Goal: Entertainment & Leisure: Consume media (video, audio)

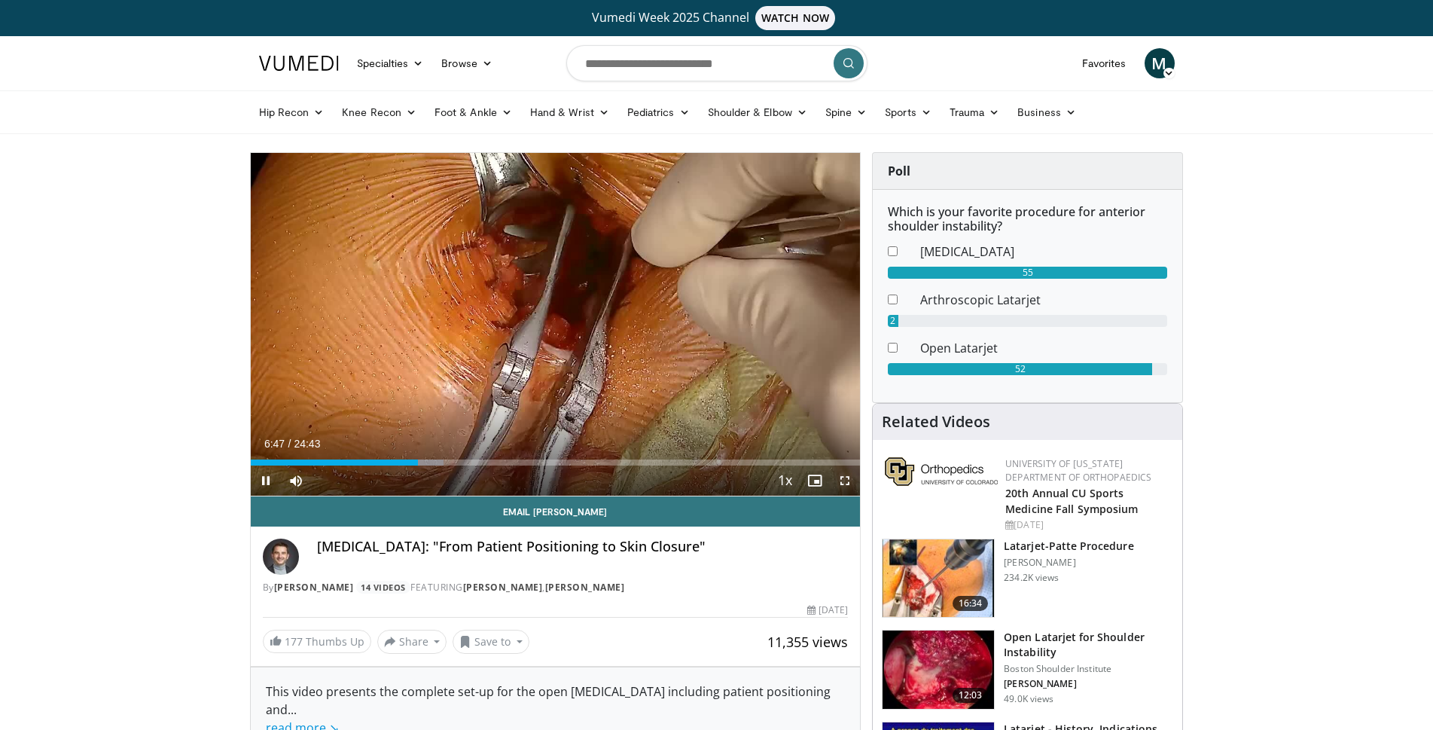
click at [846, 477] on span "Video Player" at bounding box center [845, 480] width 30 height 30
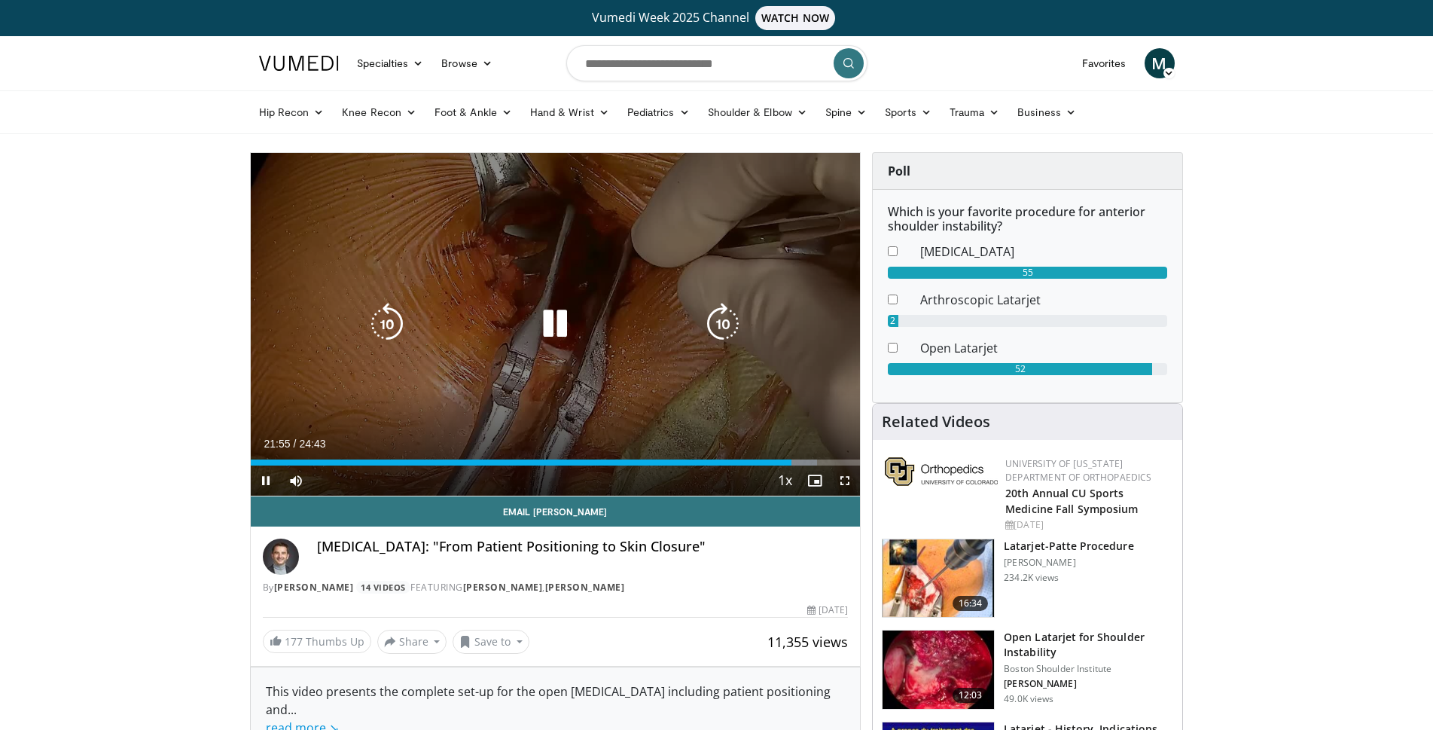
click at [558, 322] on icon "Video Player" at bounding box center [555, 324] width 42 height 42
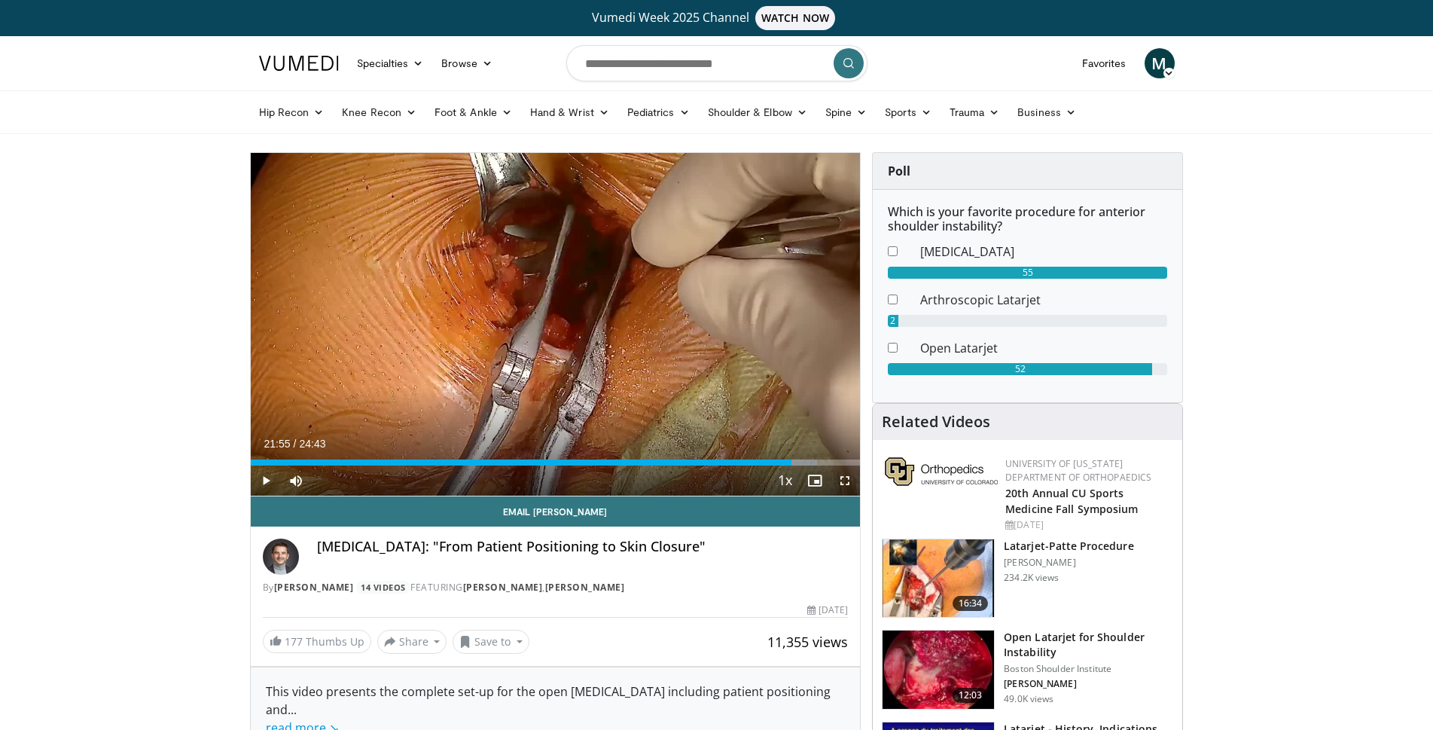
click at [940, 569] on img at bounding box center [937, 578] width 111 height 78
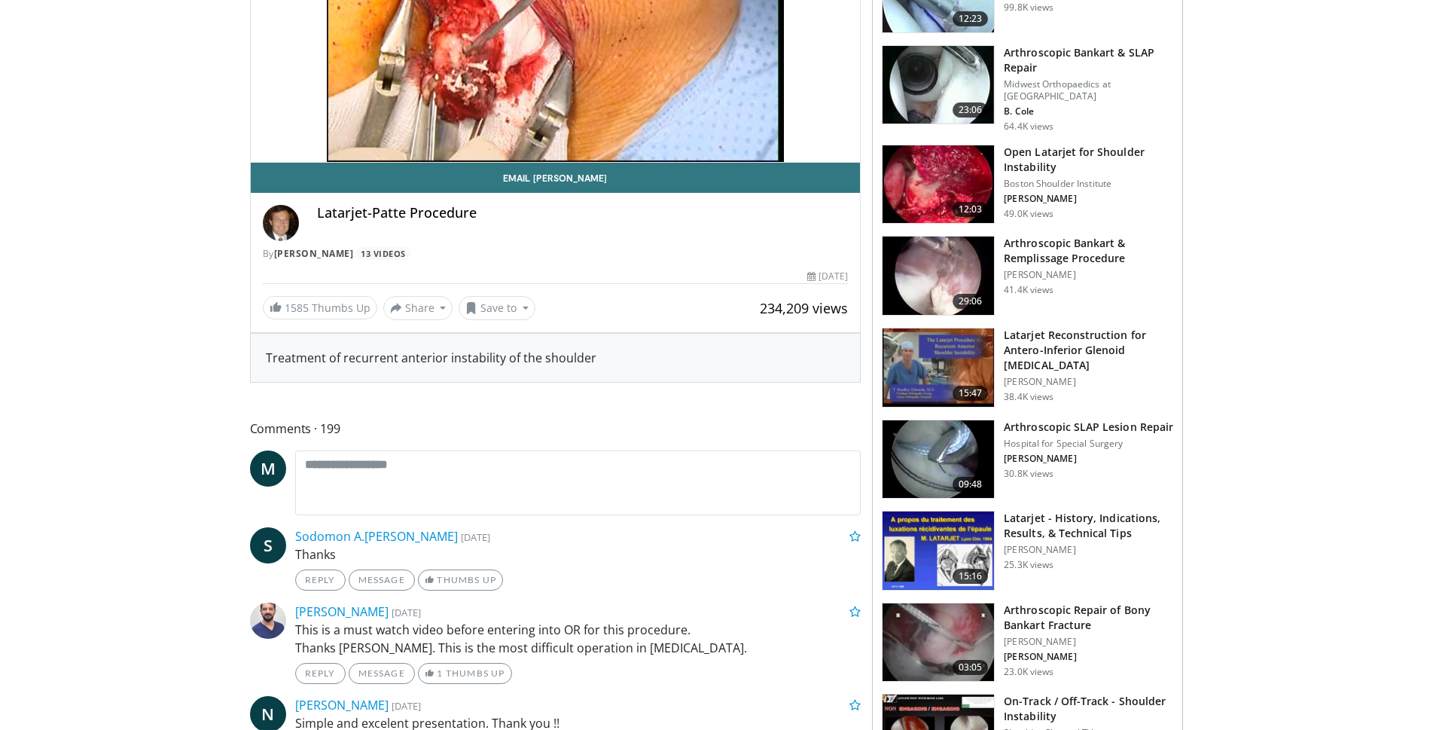
scroll to position [638, 0]
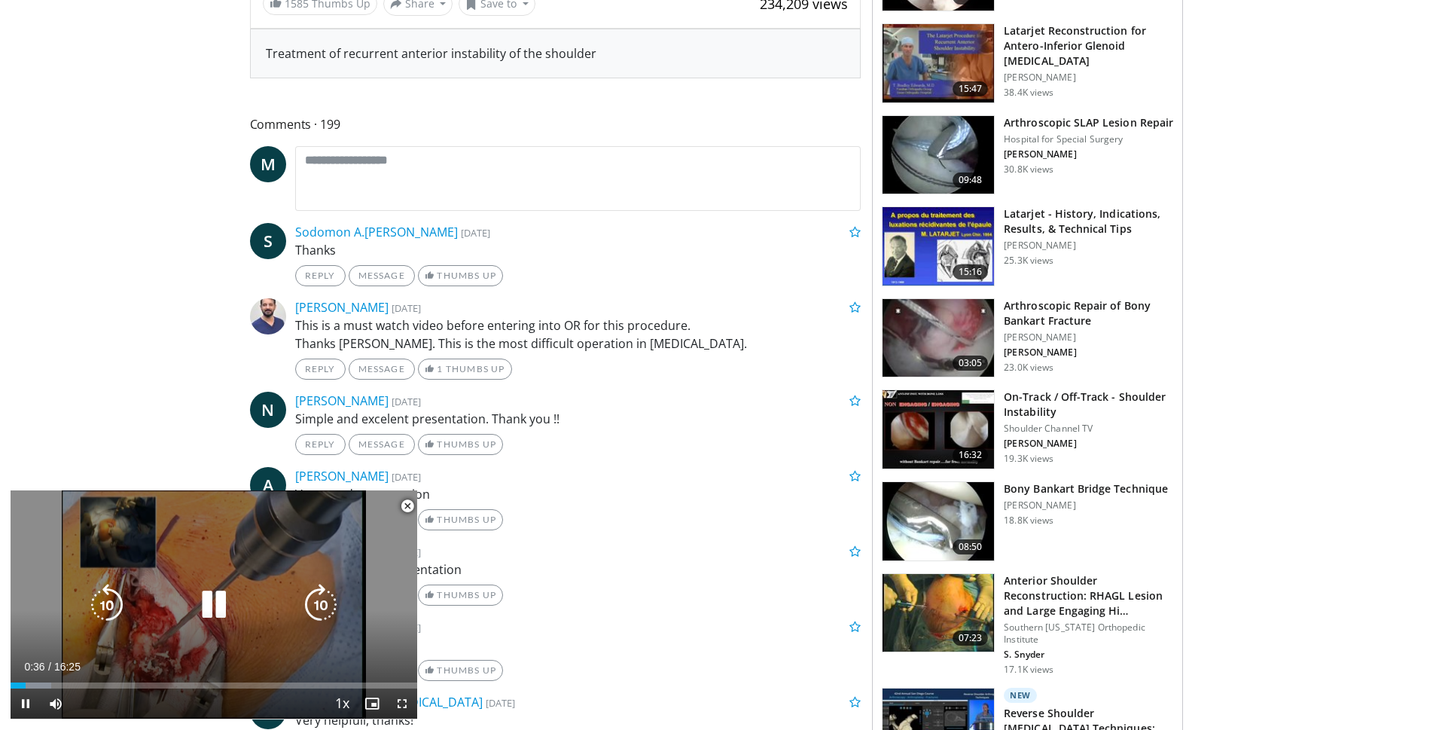
click at [218, 596] on icon "Video Player" at bounding box center [214, 605] width 42 height 42
